Goal: Task Accomplishment & Management: Complete application form

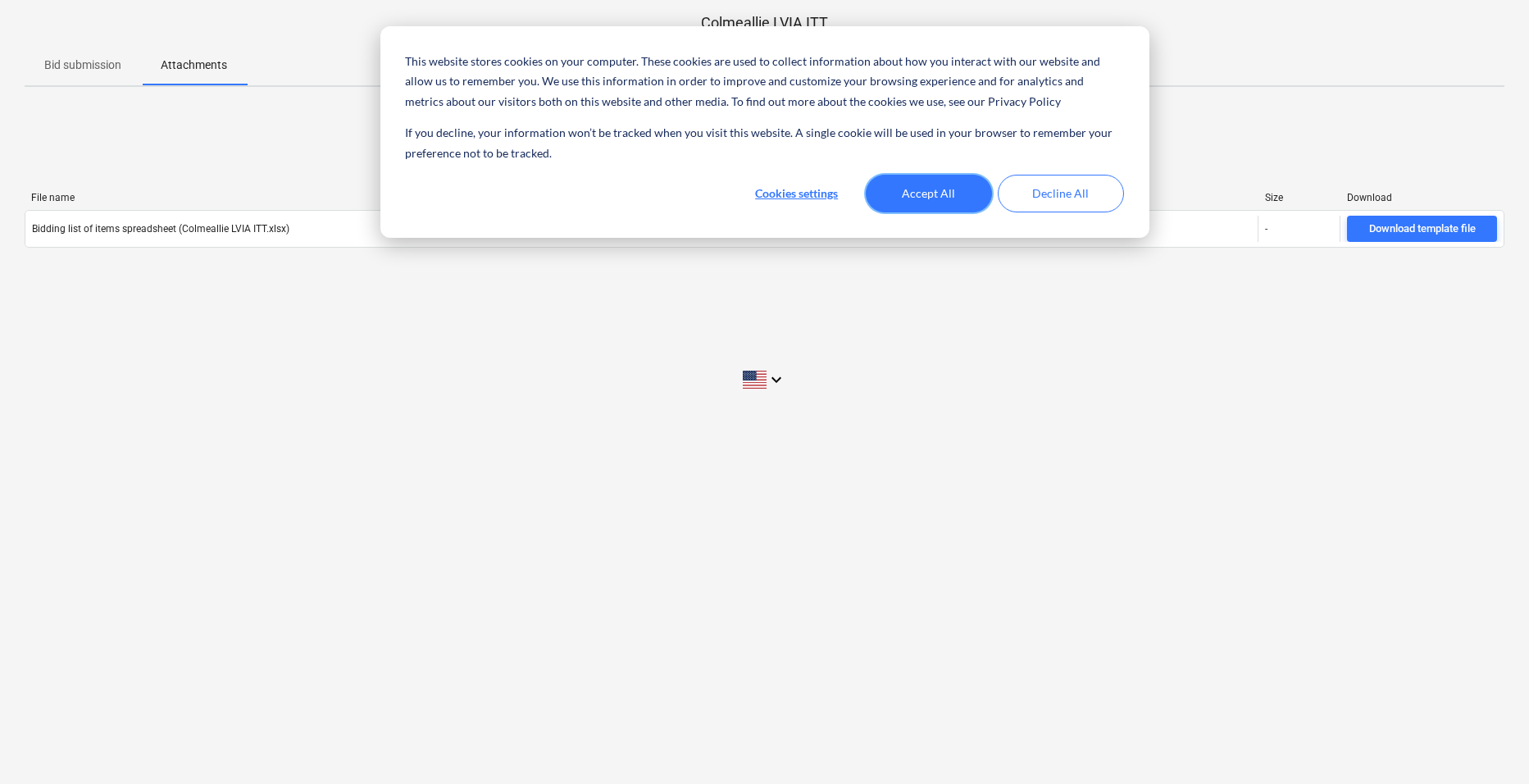
click at [960, 195] on button "Accept All" at bounding box center [928, 194] width 126 height 37
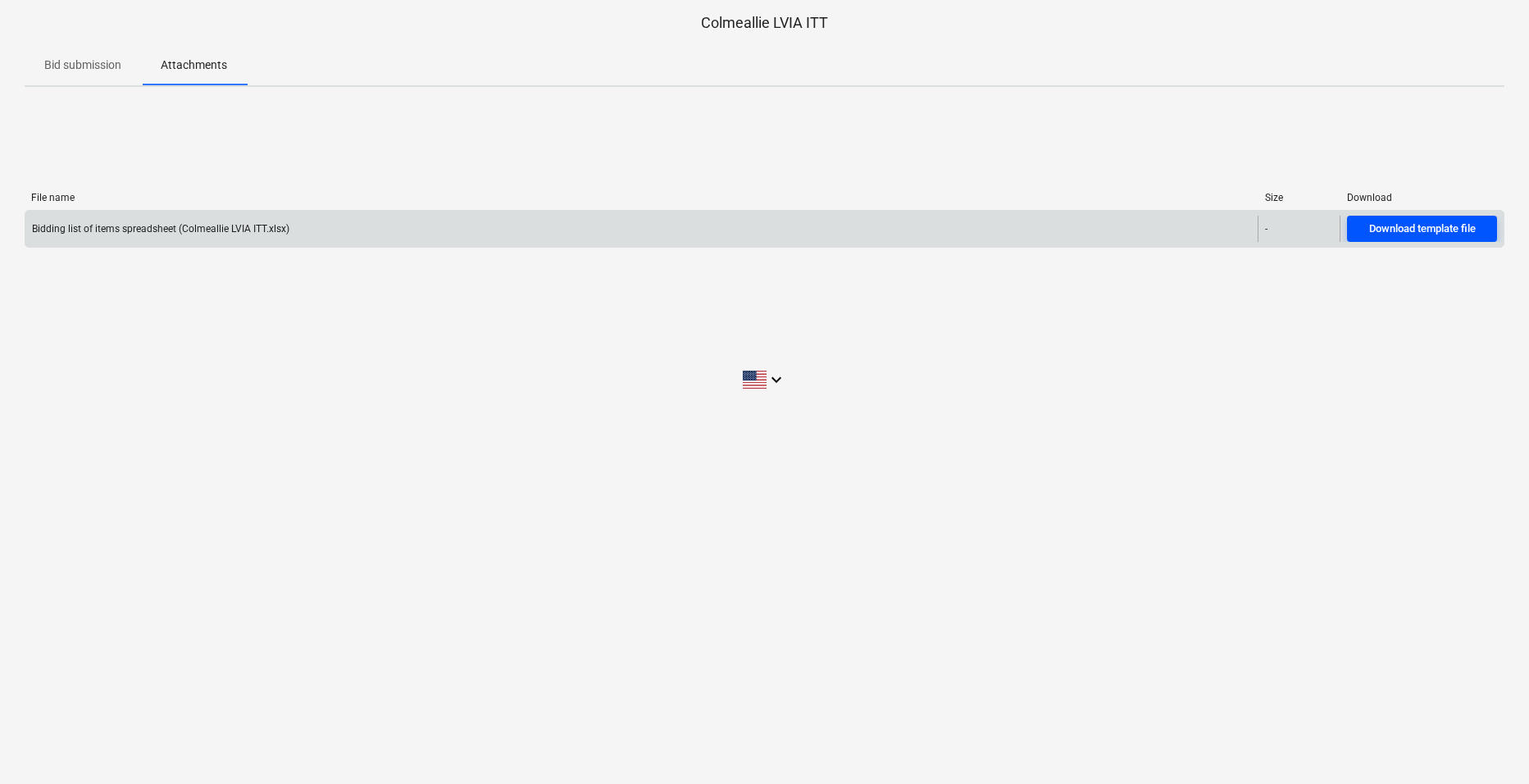
click at [1421, 223] on div "Download template file" at bounding box center [1422, 229] width 107 height 19
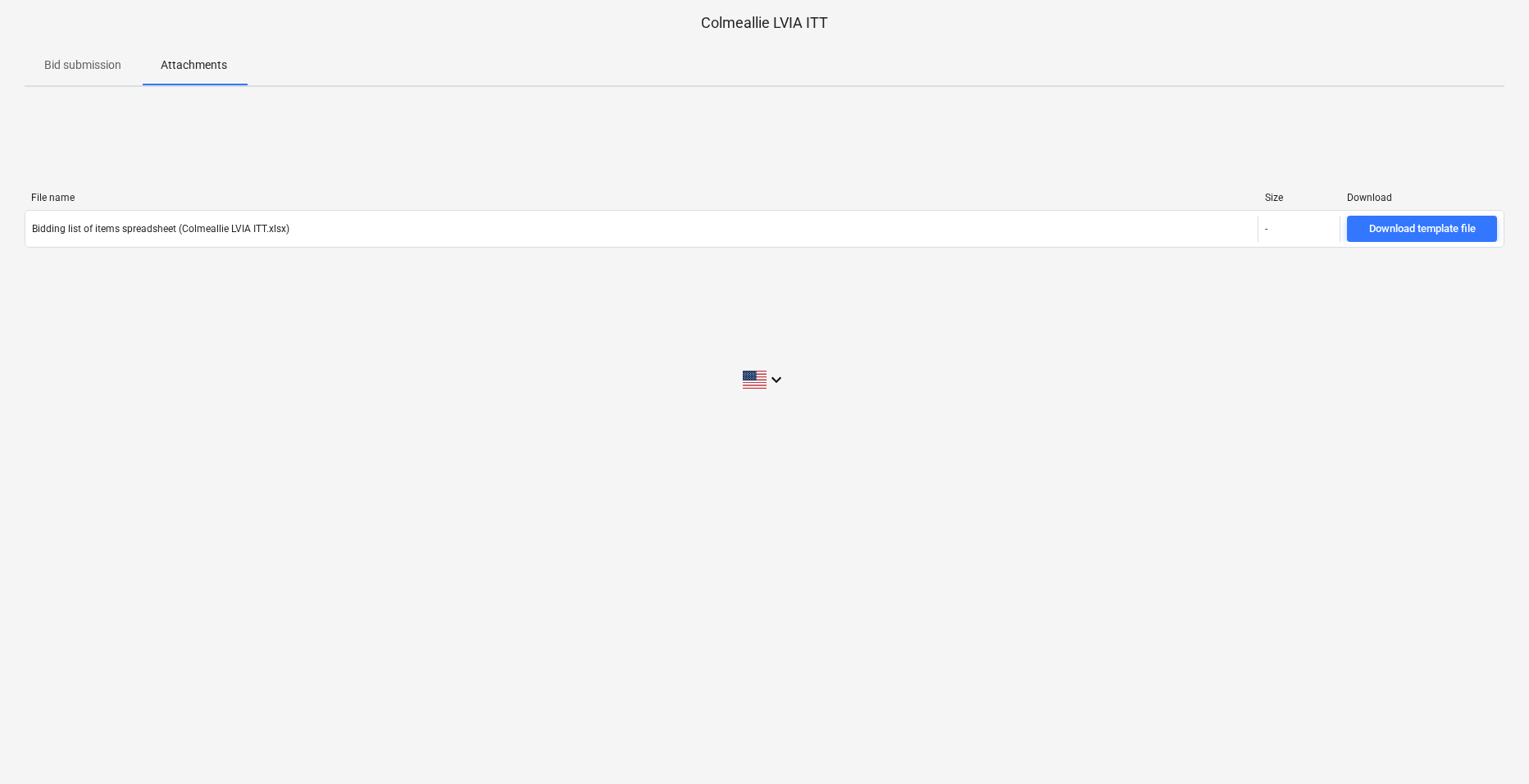
click at [71, 65] on p "Bid submission" at bounding box center [82, 65] width 77 height 17
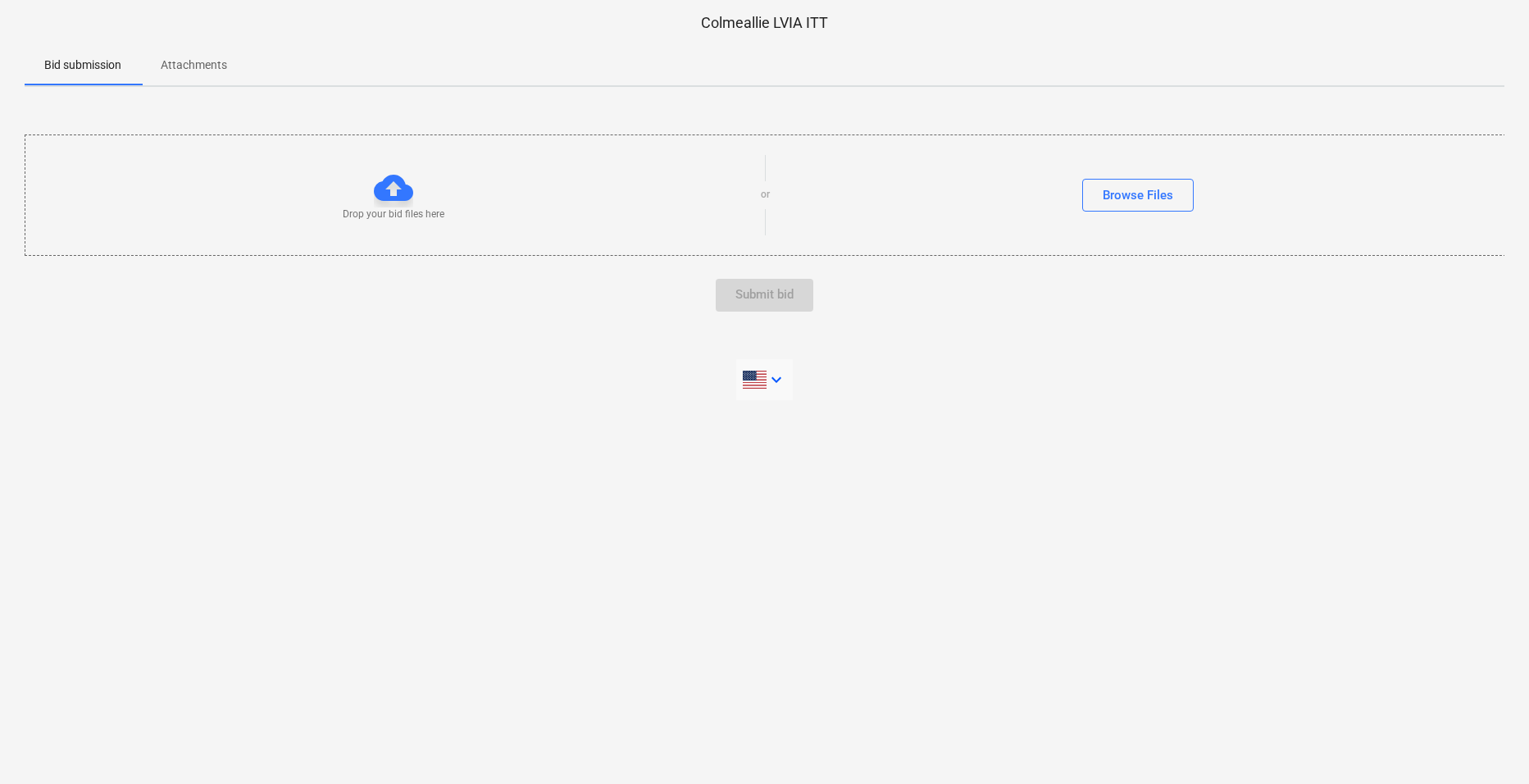
click at [772, 378] on icon "keyboard_arrow_down" at bounding box center [776, 379] width 20 height 20
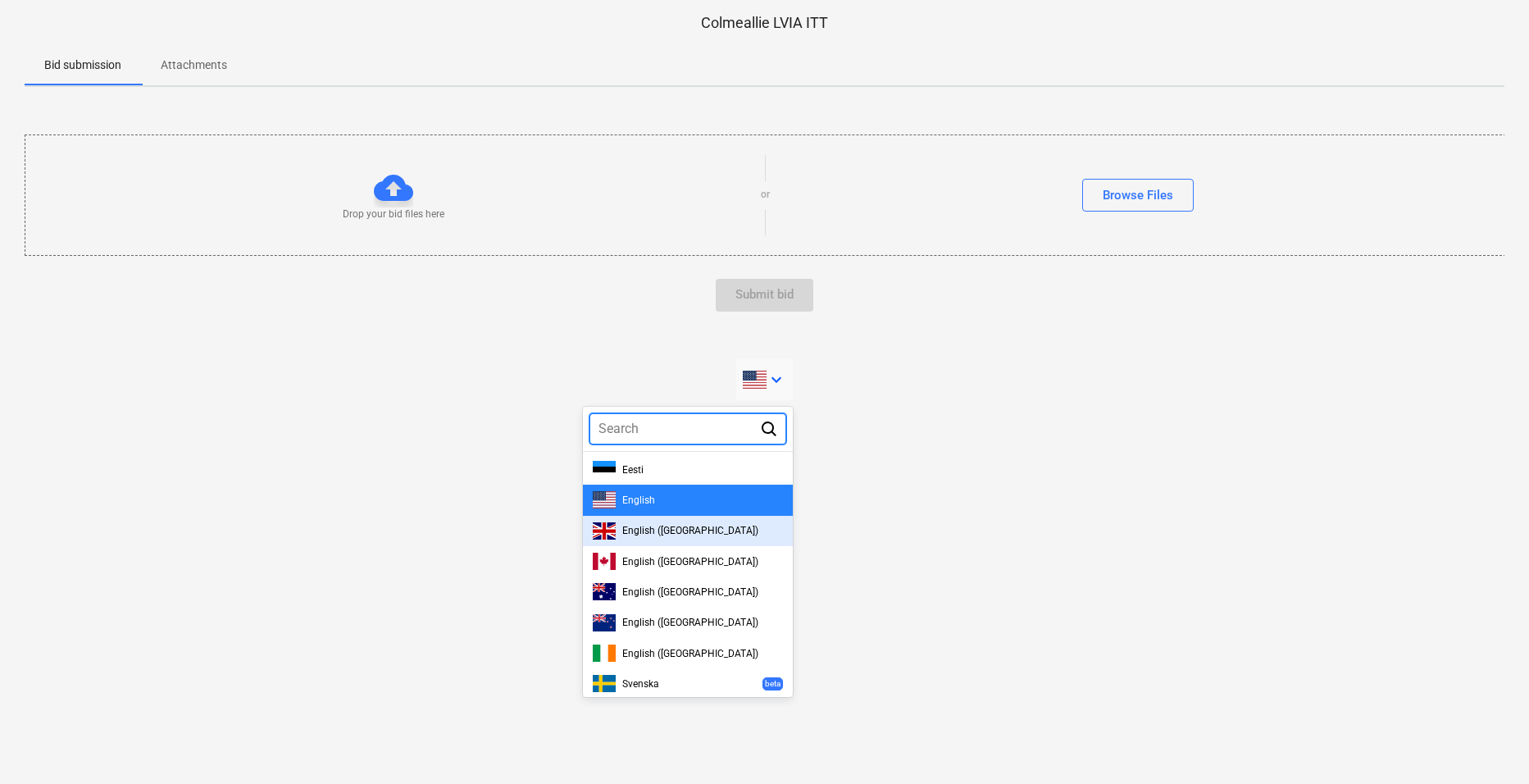
click at [638, 533] on span "English ([GEOGRAPHIC_DATA])" at bounding box center [690, 530] width 136 height 11
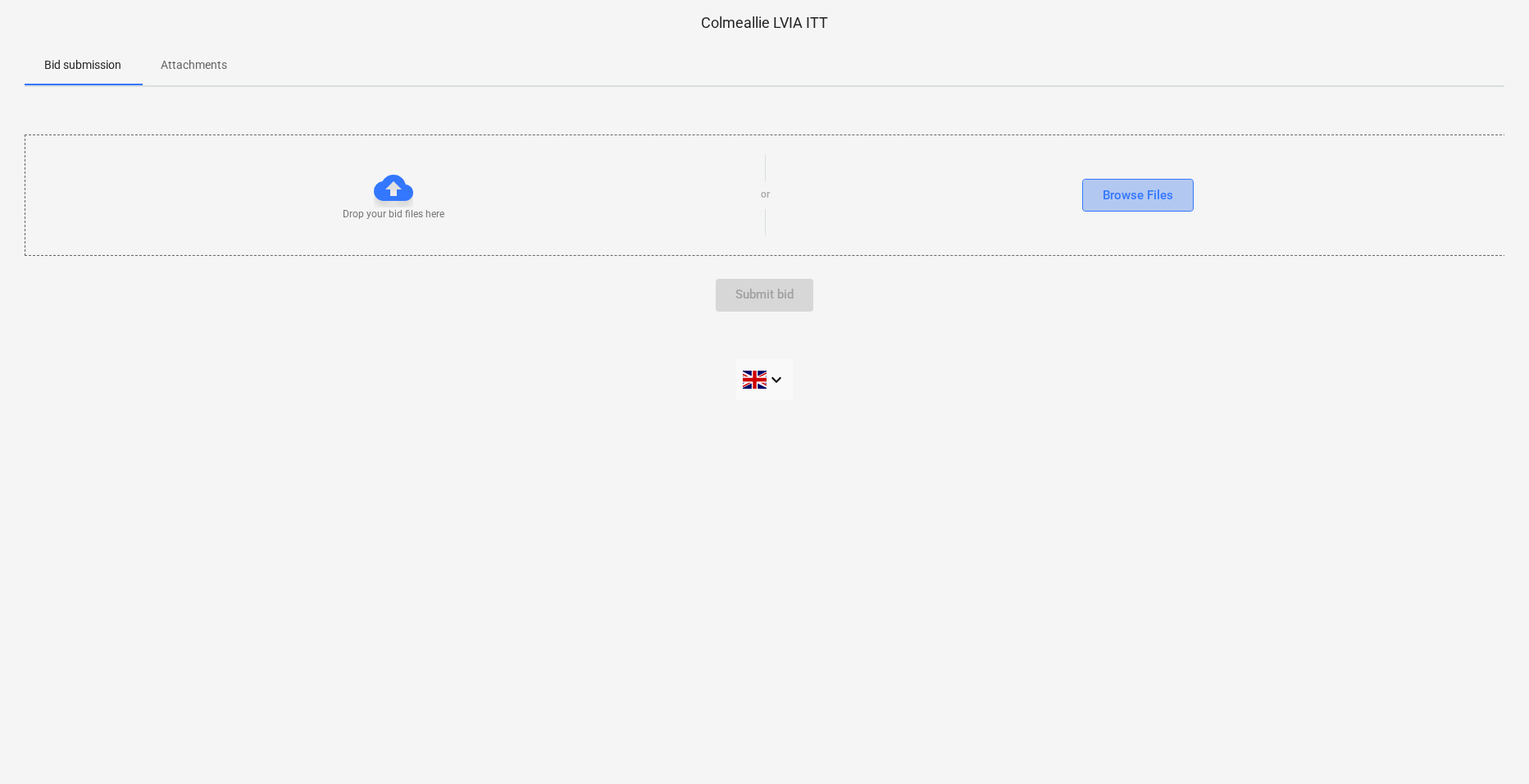
click at [1129, 197] on div "Browse Files" at bounding box center [1138, 195] width 70 height 22
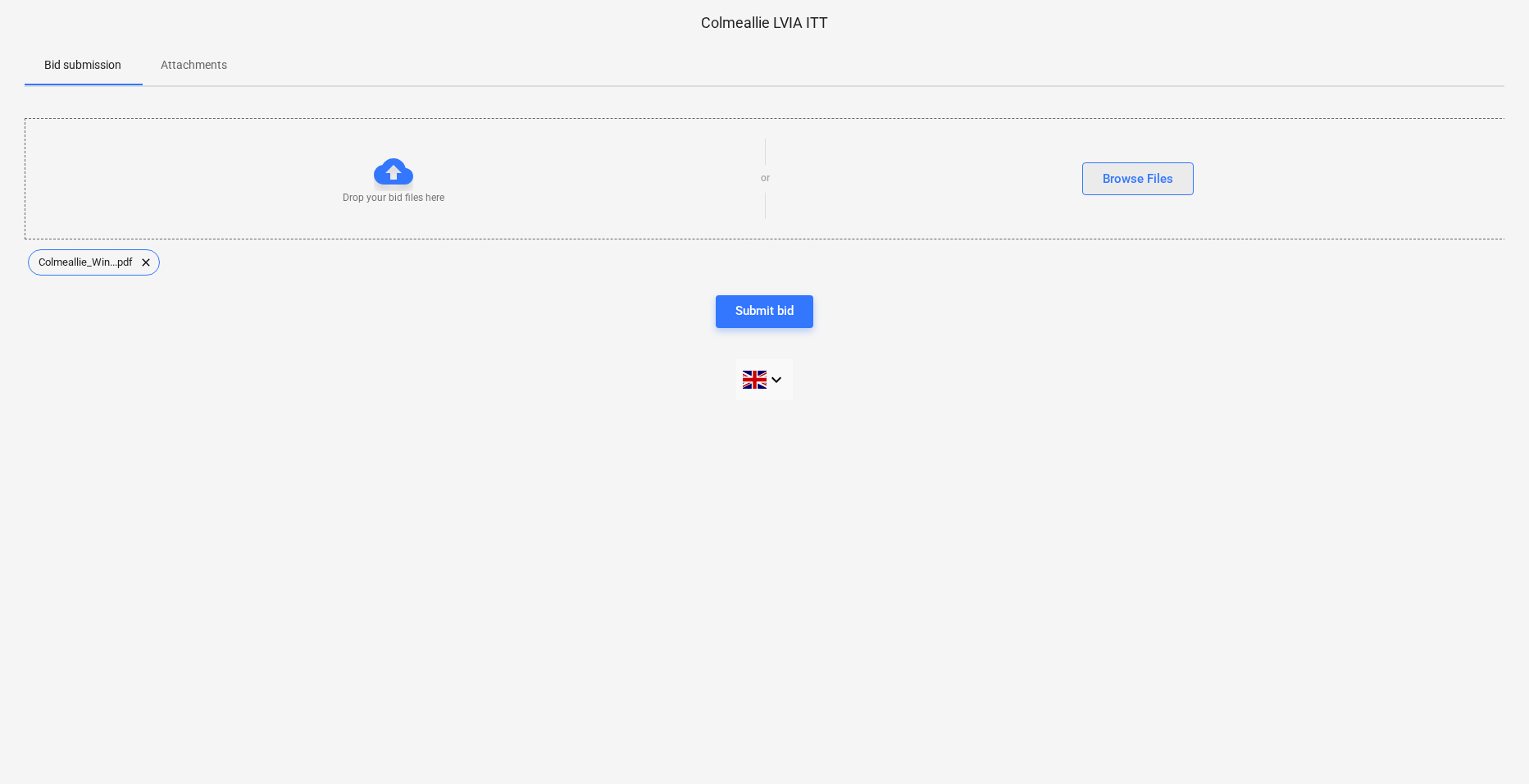
click at [1151, 175] on div "Browse Files" at bounding box center [1138, 179] width 70 height 22
click at [1143, 176] on div "Browse Files" at bounding box center [1138, 179] width 70 height 22
click at [385, 260] on span "Colmeallie LV...xlsx" at bounding box center [379, 261] width 107 height 12
click at [383, 260] on span "Colmeallie LV...xlsx" at bounding box center [379, 261] width 107 height 12
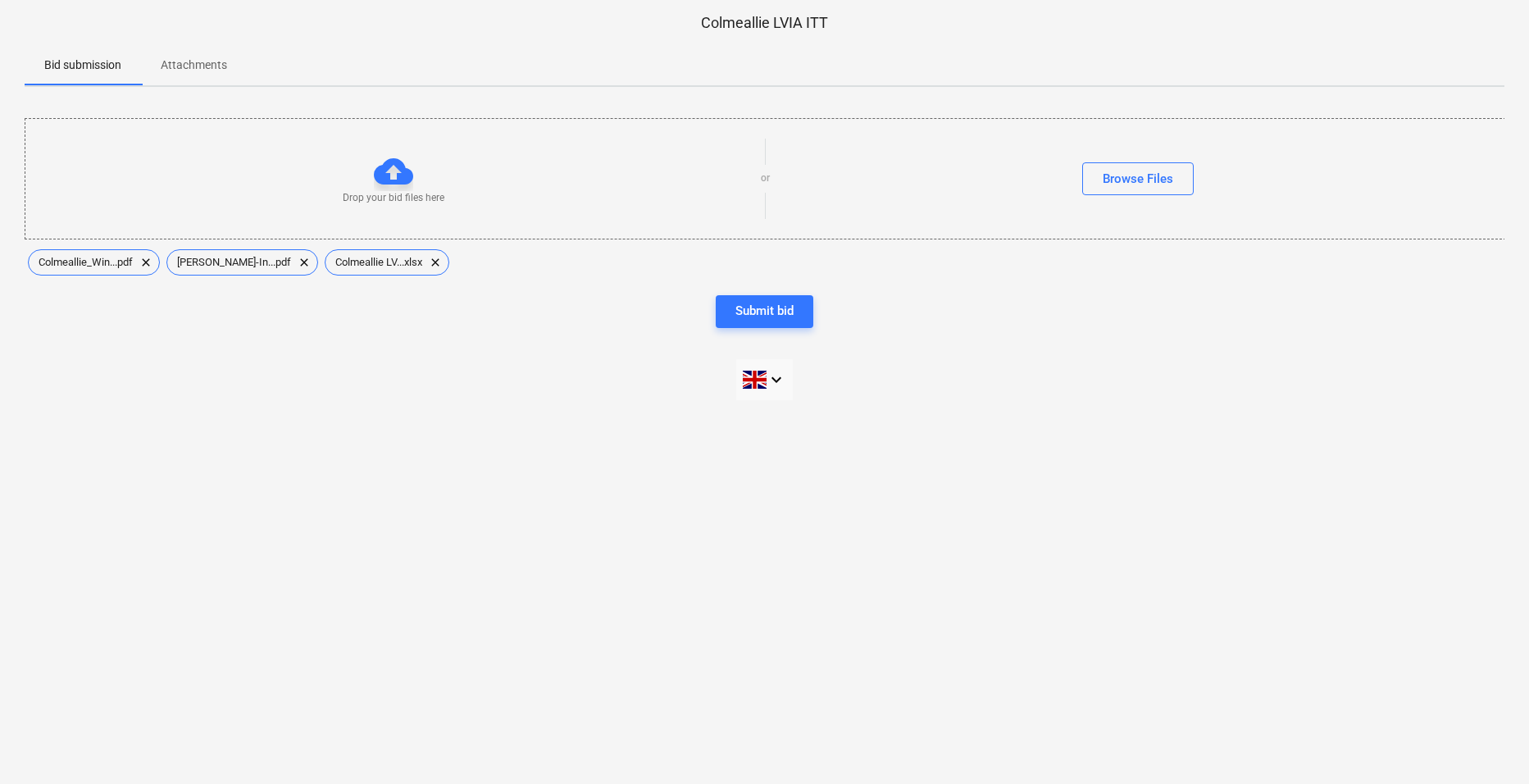
click at [477, 400] on div "Colmeallie LVIA ITT Bid submission Attachments Drop your bid files here or Brow…" at bounding box center [764, 392] width 1529 height 784
click at [764, 310] on div "Submit bid" at bounding box center [764, 311] width 58 height 22
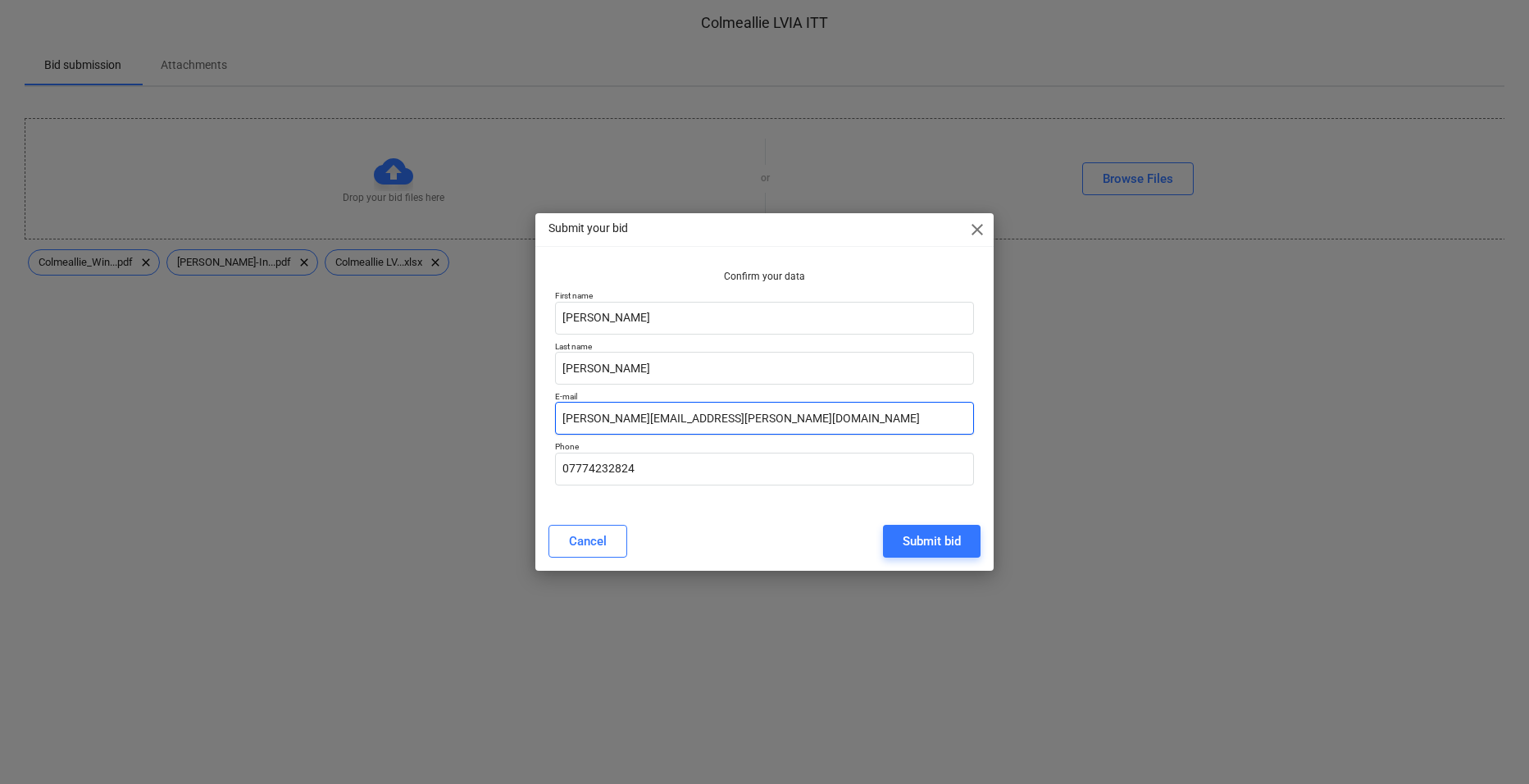
drag, startPoint x: 638, startPoint y: 420, endPoint x: 701, endPoint y: 422, distance: 63.0
click at [701, 422] on input "[PERSON_NAME][EMAIL_ADDRESS][PERSON_NAME][DOMAIN_NAME]" at bounding box center [764, 417] width 420 height 33
type input "[PERSON_NAME][EMAIL_ADDRESS][PERSON_NAME][DOMAIN_NAME]"
click at [928, 544] on div "Submit bid" at bounding box center [932, 541] width 58 height 22
